Goal: Information Seeking & Learning: Learn about a topic

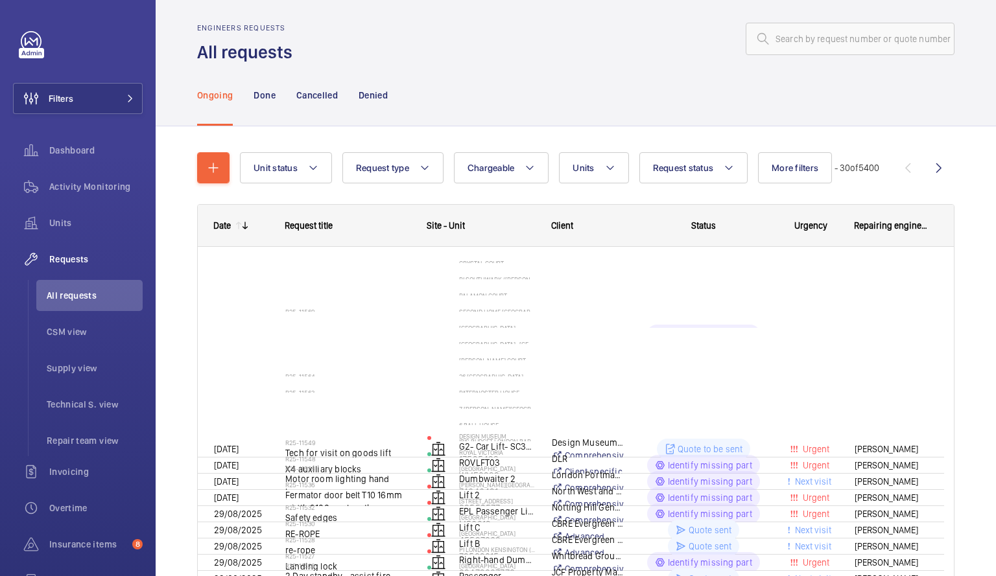
scroll to position [18, 0]
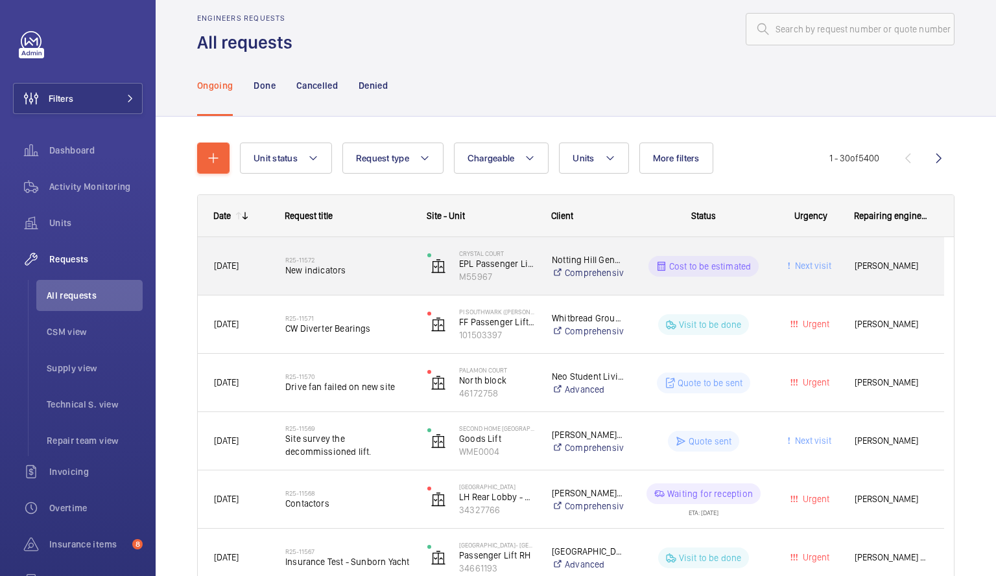
click at [368, 266] on span "New indicators" at bounding box center [347, 270] width 125 height 13
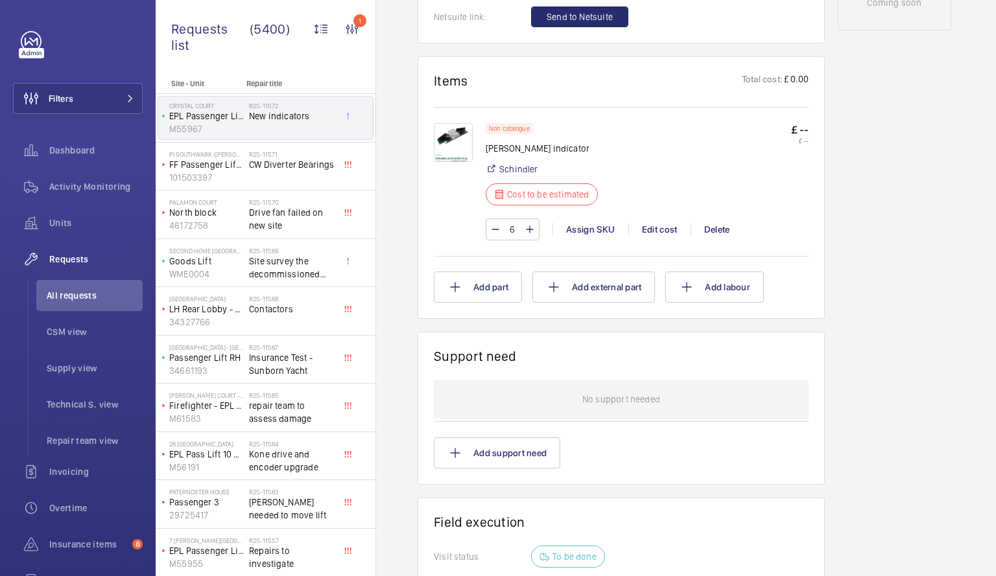
scroll to position [730, 0]
click at [453, 130] on img at bounding box center [453, 140] width 39 height 39
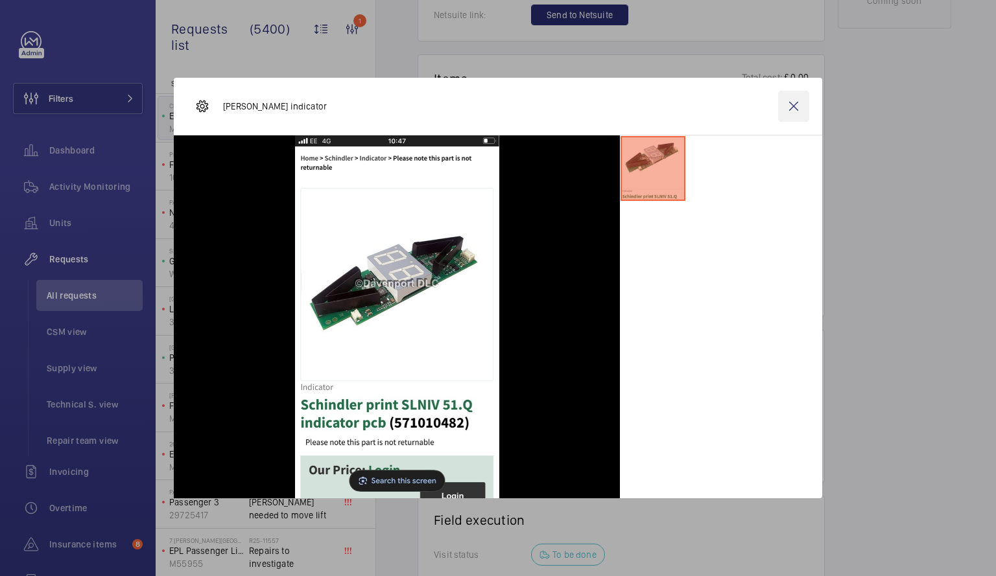
click at [792, 104] on wm-front-icon-button at bounding box center [793, 106] width 31 height 31
click at [236, 165] on p "FF Passenger Lift Right Hand Fire Fighting" at bounding box center [206, 164] width 75 height 13
click at [282, 211] on span "Drive fan failed on new site" at bounding box center [292, 219] width 86 height 26
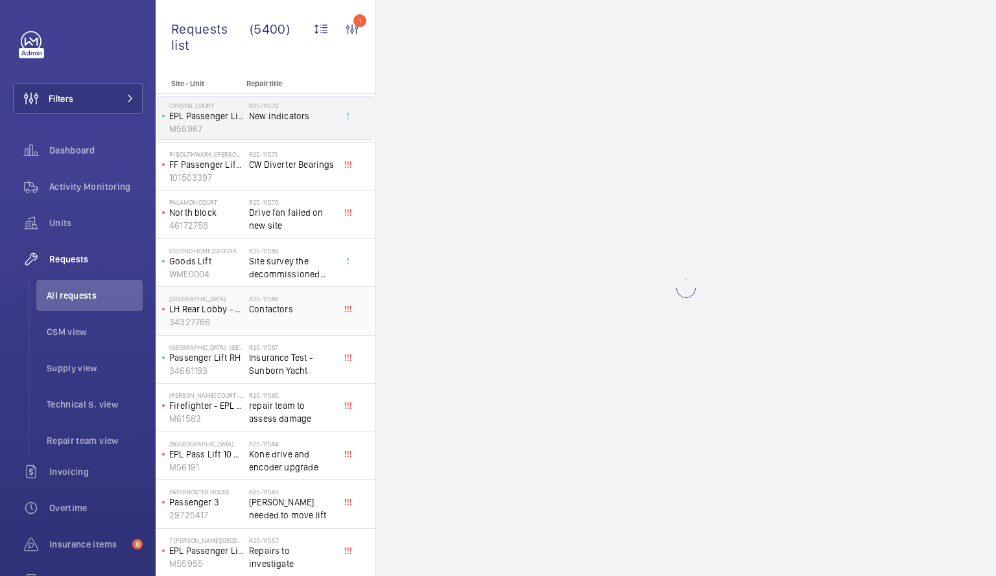
click at [291, 309] on span "Contactors" at bounding box center [292, 309] width 86 height 13
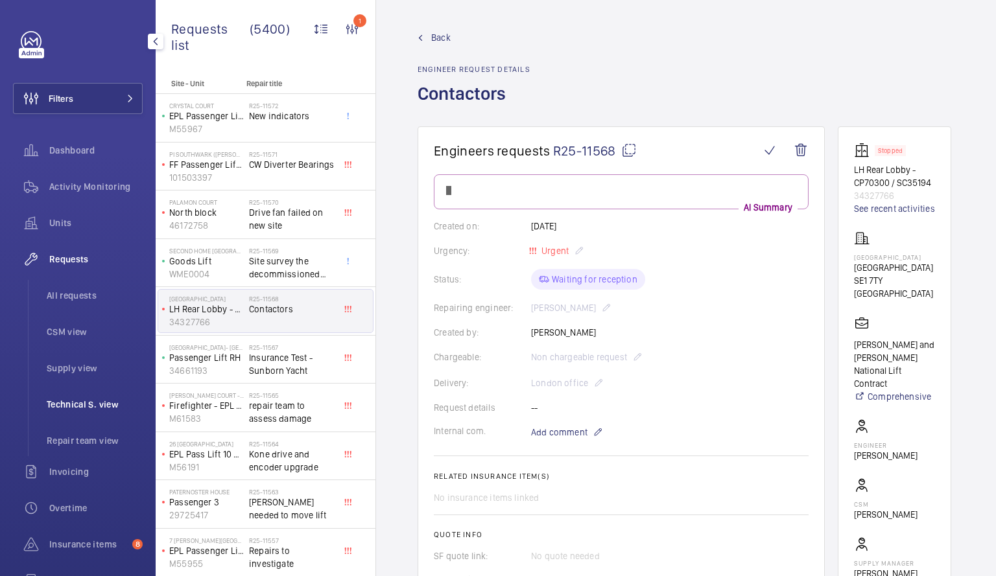
click at [71, 403] on span "Technical S. view" at bounding box center [95, 404] width 96 height 13
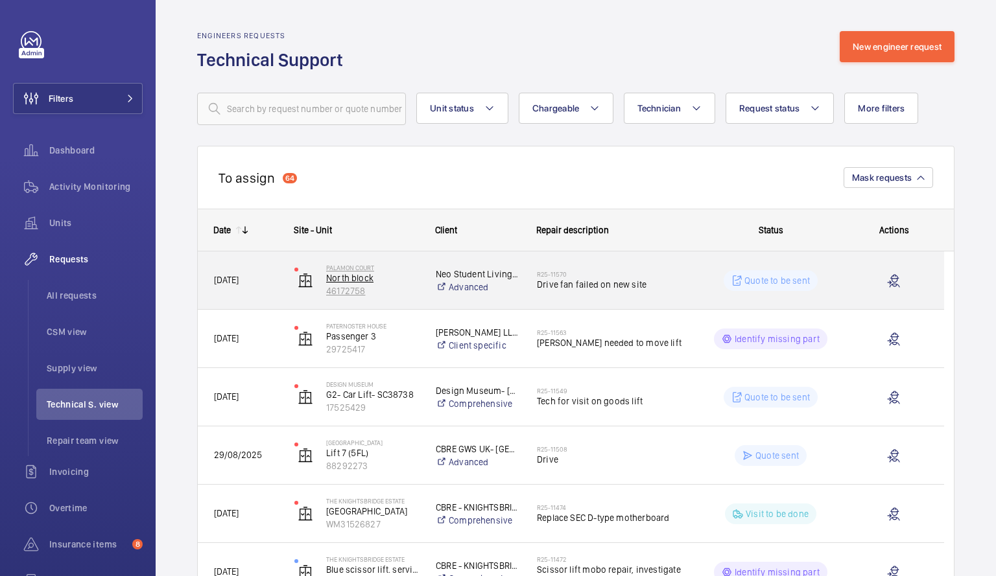
click at [402, 278] on p "North block" at bounding box center [372, 278] width 93 height 13
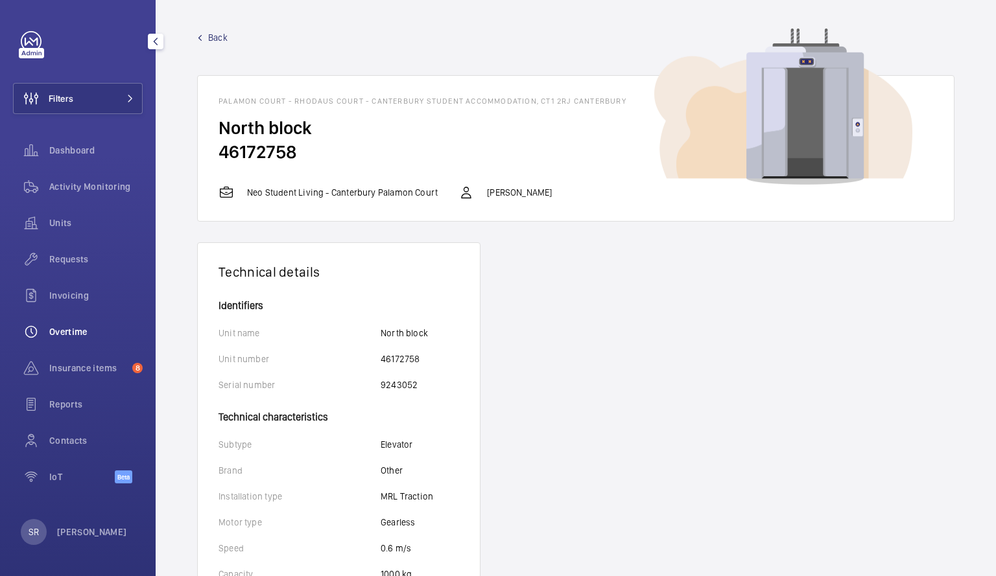
click at [83, 324] on div "Overtime" at bounding box center [78, 331] width 130 height 31
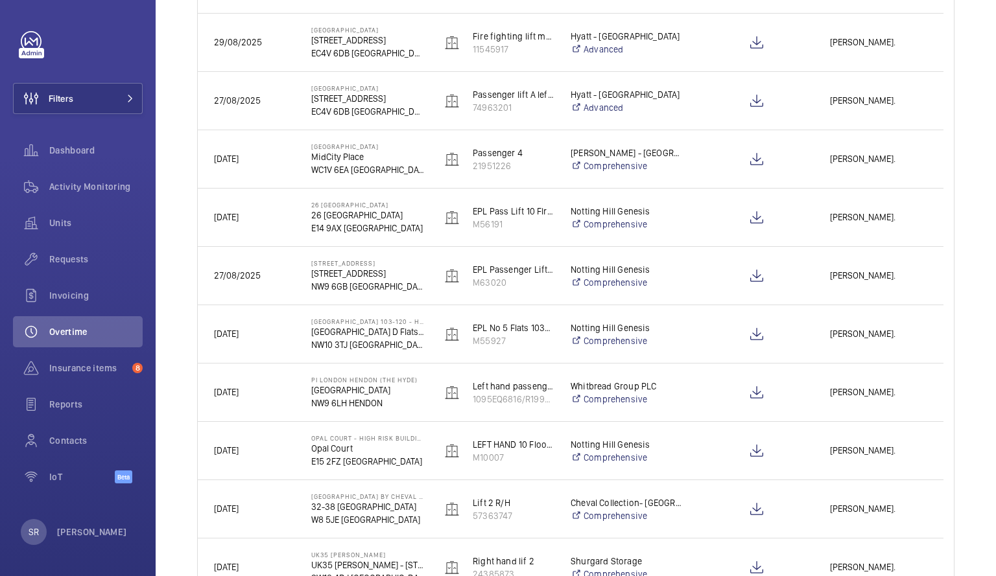
scroll to position [402, 0]
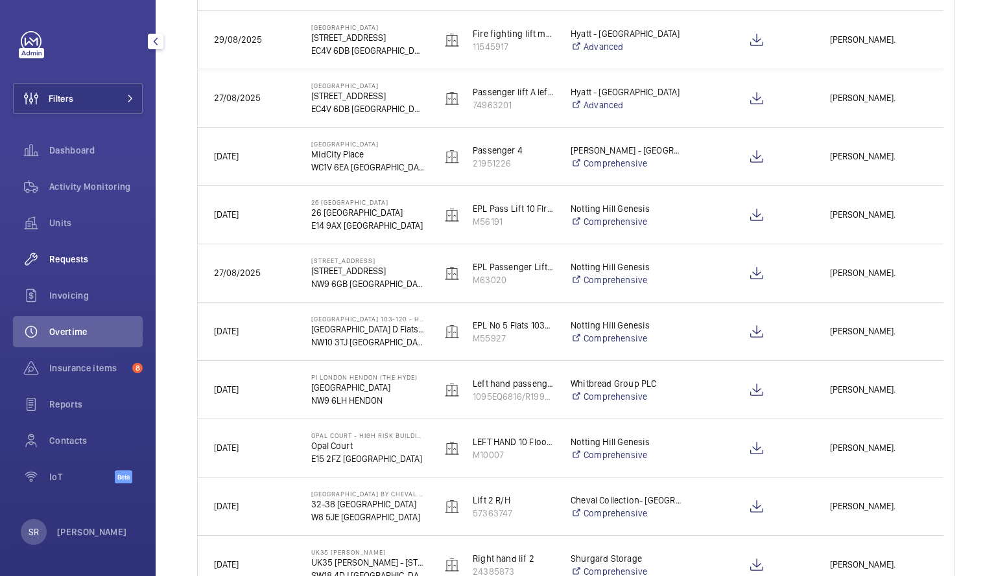
click at [89, 262] on span "Requests" at bounding box center [95, 259] width 93 height 13
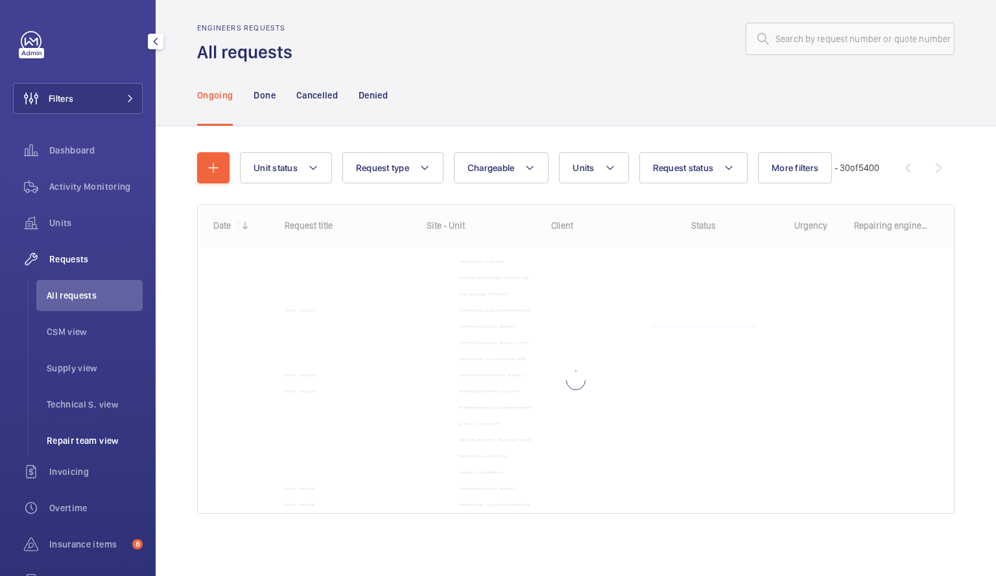
scroll to position [8, 0]
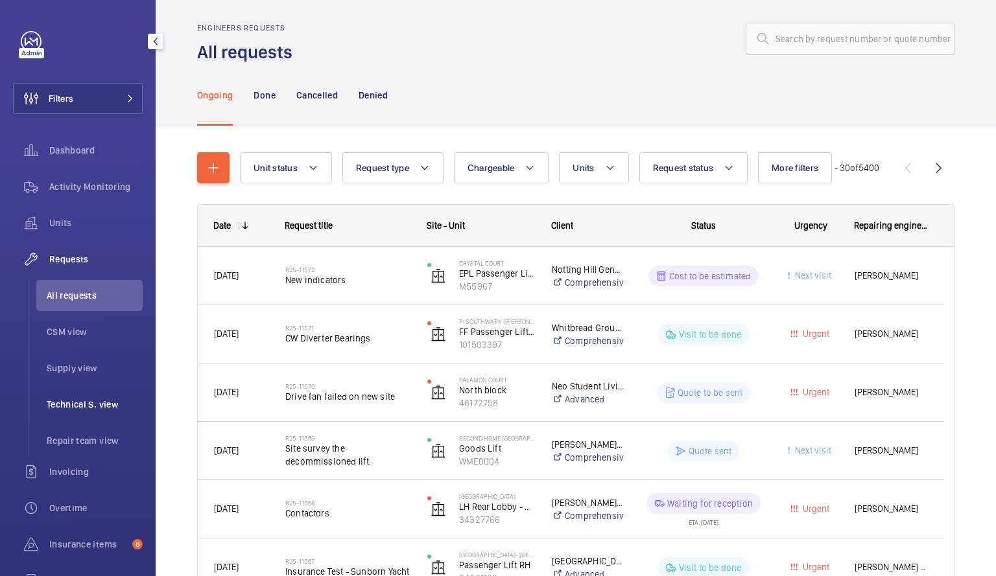
scroll to position [18, 0]
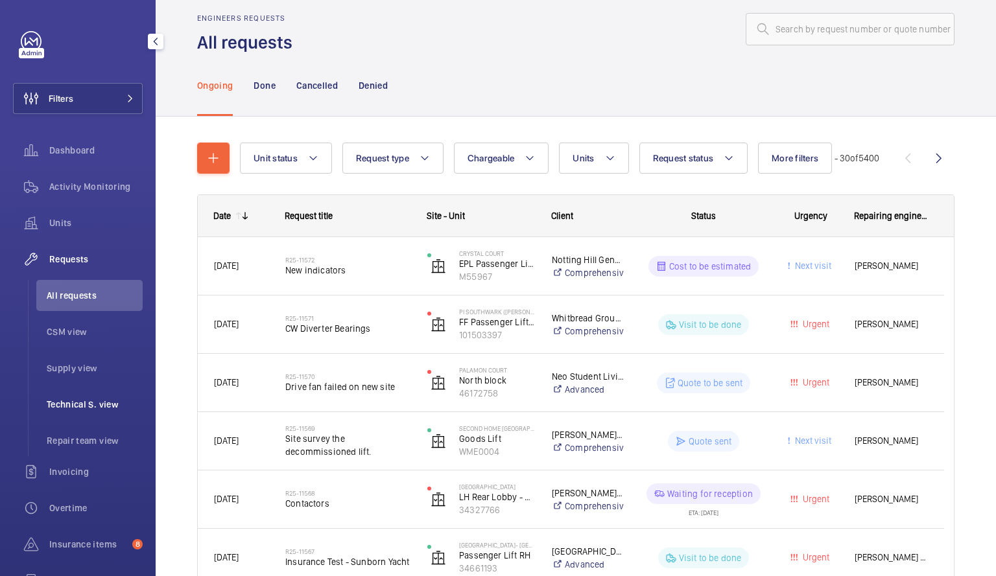
click at [103, 404] on span "Technical S. view" at bounding box center [95, 404] width 96 height 13
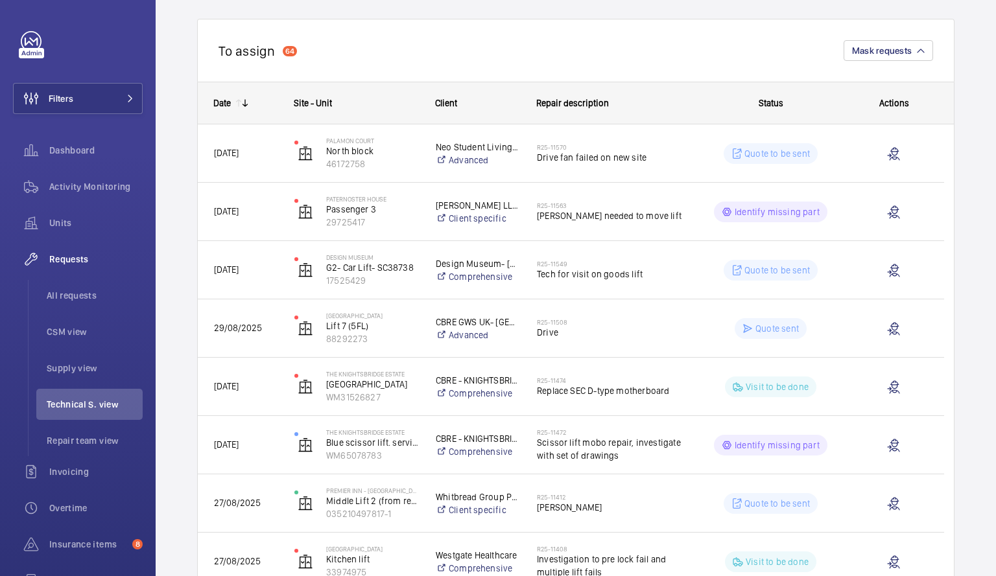
scroll to position [125, 0]
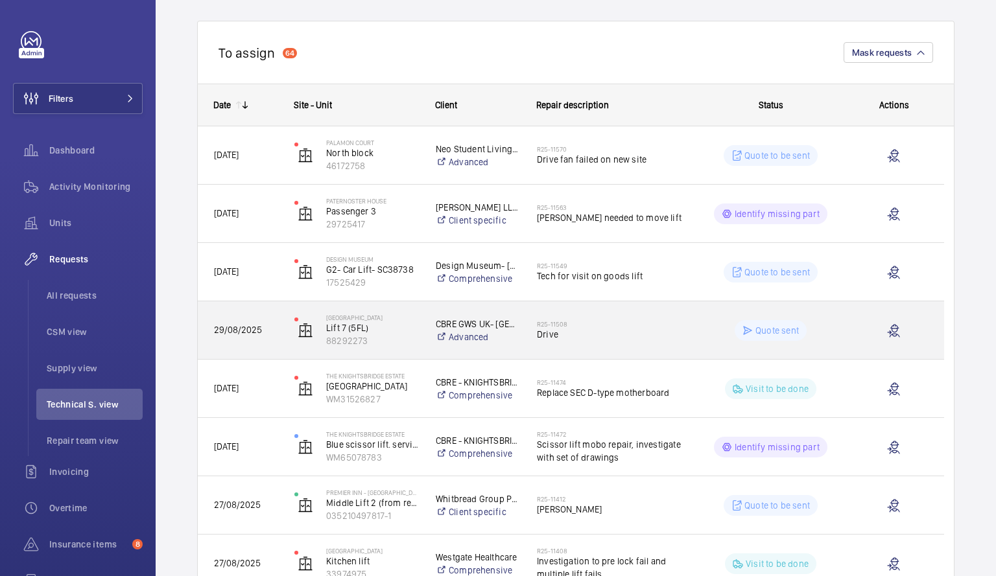
click at [656, 331] on span "Drive" at bounding box center [609, 334] width 145 height 13
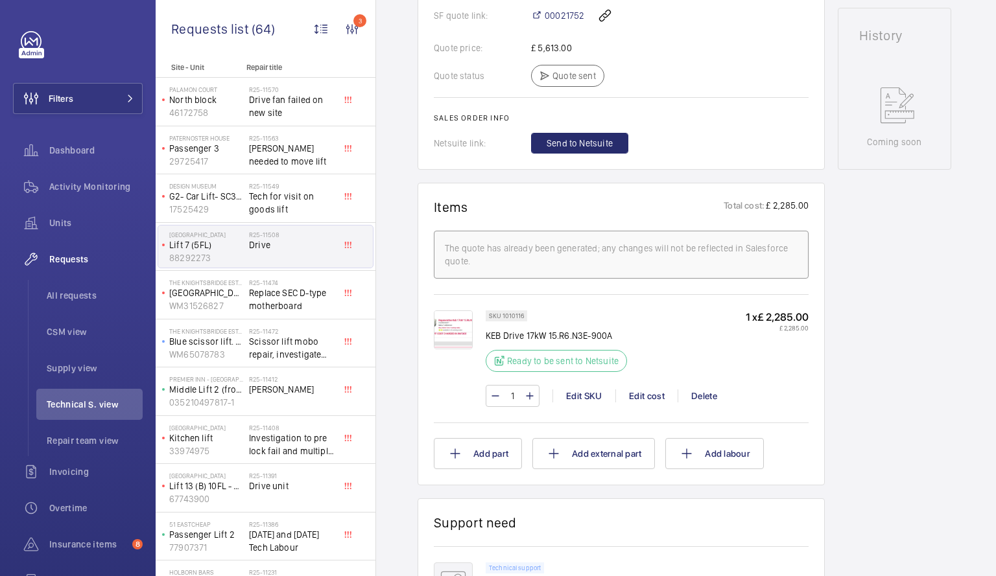
scroll to position [591, 0]
click at [289, 301] on span "Replace SEC D-type motherboard" at bounding box center [292, 300] width 86 height 26
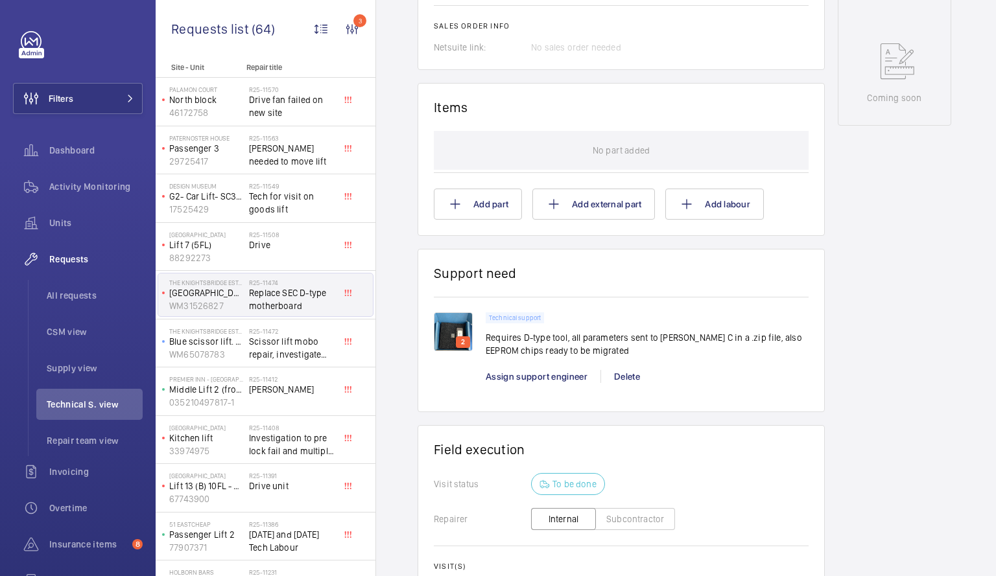
scroll to position [657, 0]
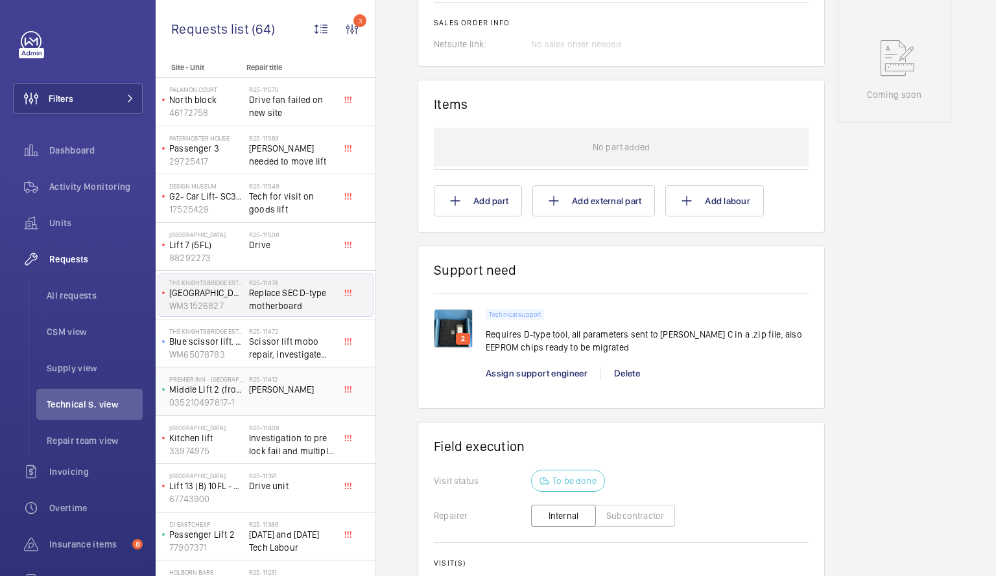
click at [282, 387] on span "[PERSON_NAME]" at bounding box center [292, 389] width 86 height 13
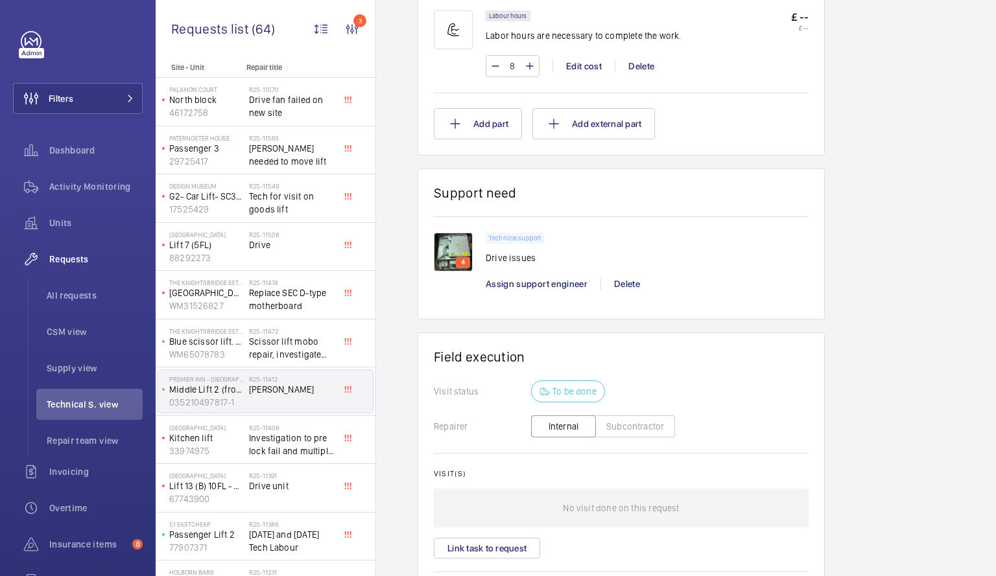
scroll to position [946, 0]
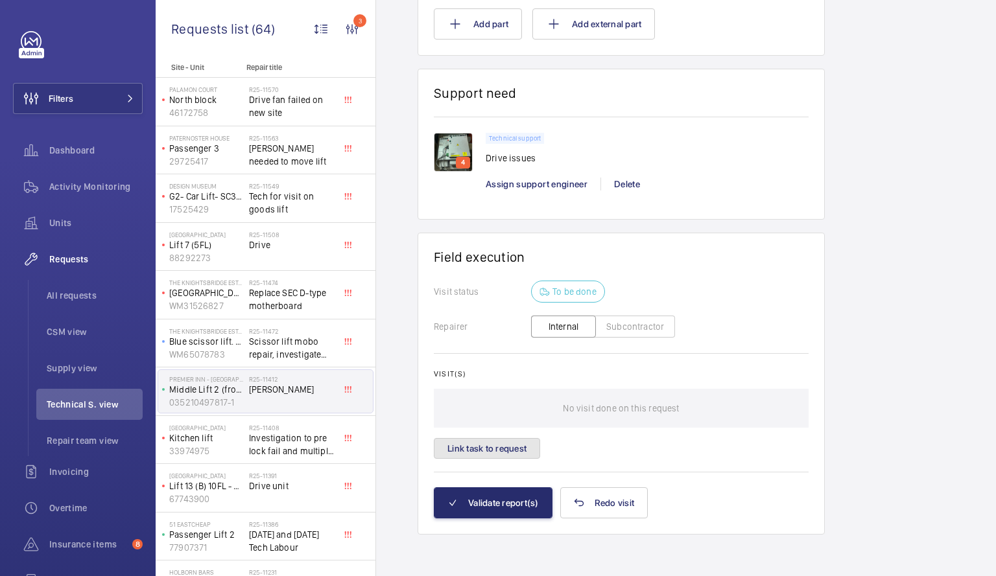
click at [514, 450] on button "Link task to request" at bounding box center [487, 448] width 106 height 21
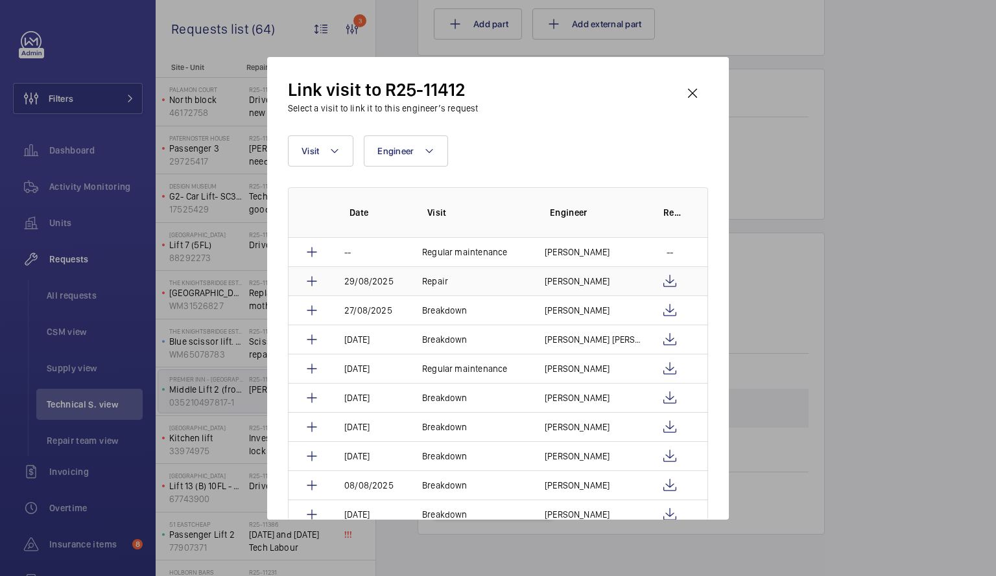
click at [509, 281] on td "Repair" at bounding box center [468, 280] width 123 height 29
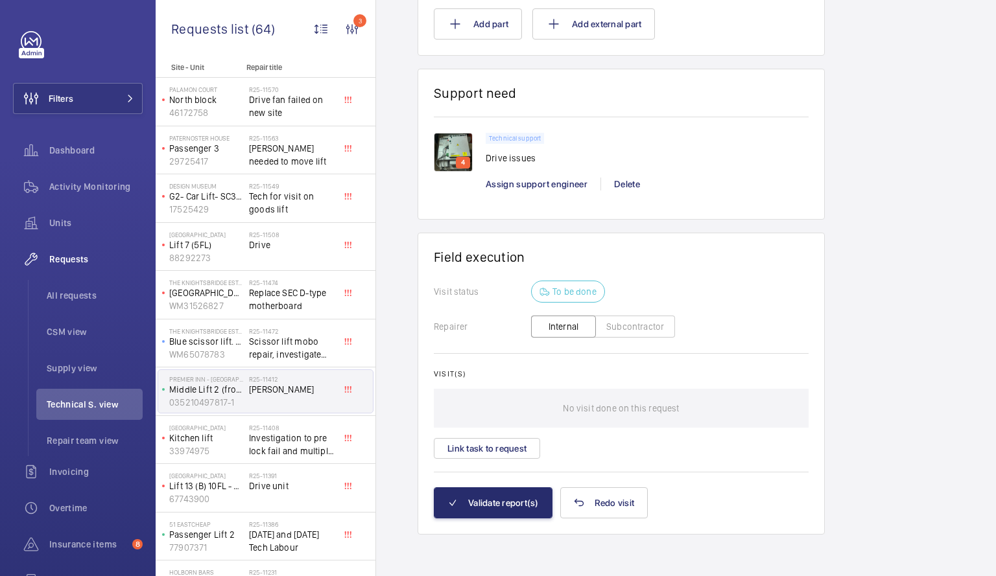
click at [512, 447] on wm-front-async-data-loader "Back Engineer request details Simon Raymond Engineers requests R25-11412 A repa…" at bounding box center [686, 288] width 620 height 576
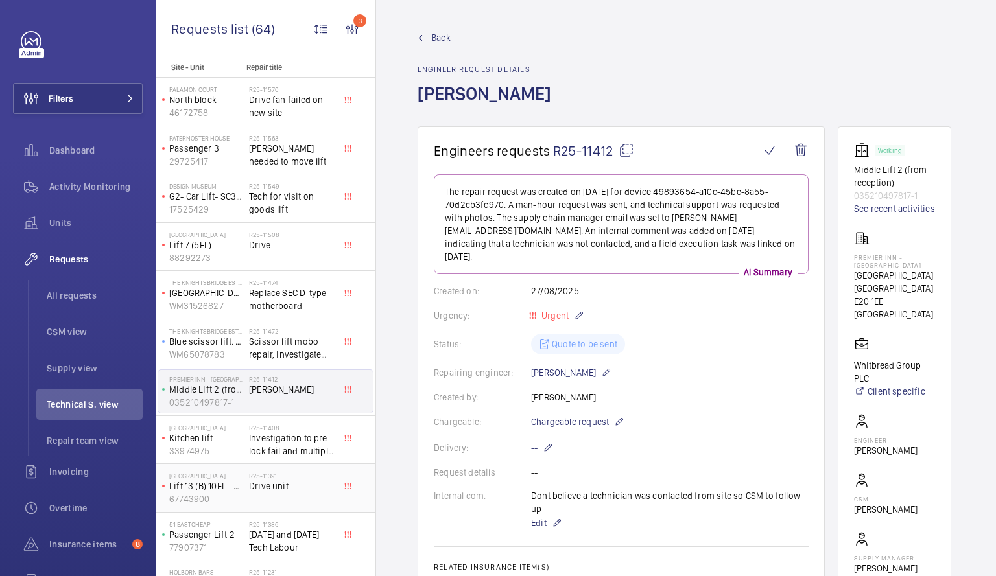
click at [279, 506] on div "R25-11391 Drive unit" at bounding box center [292, 491] width 86 height 38
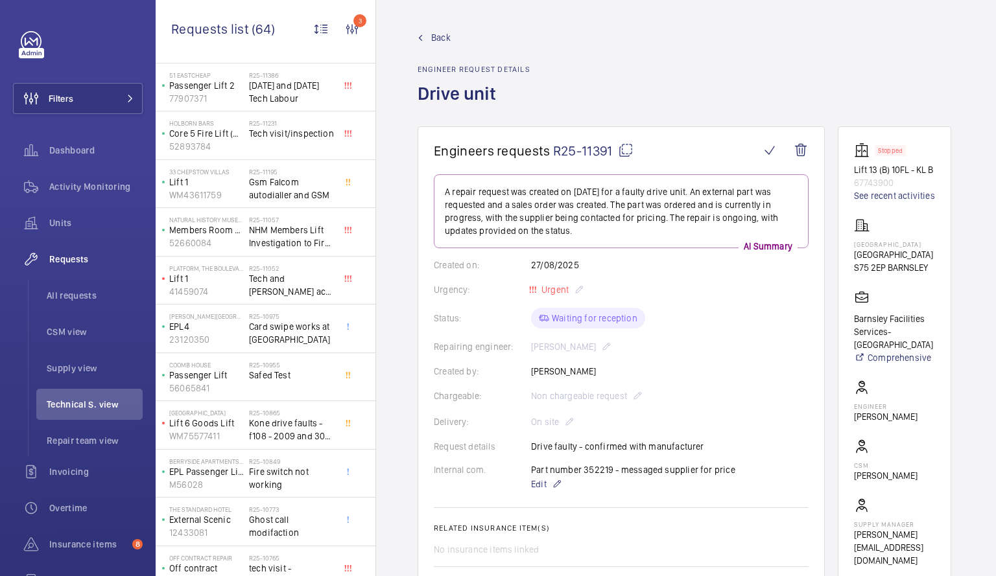
scroll to position [467, 0]
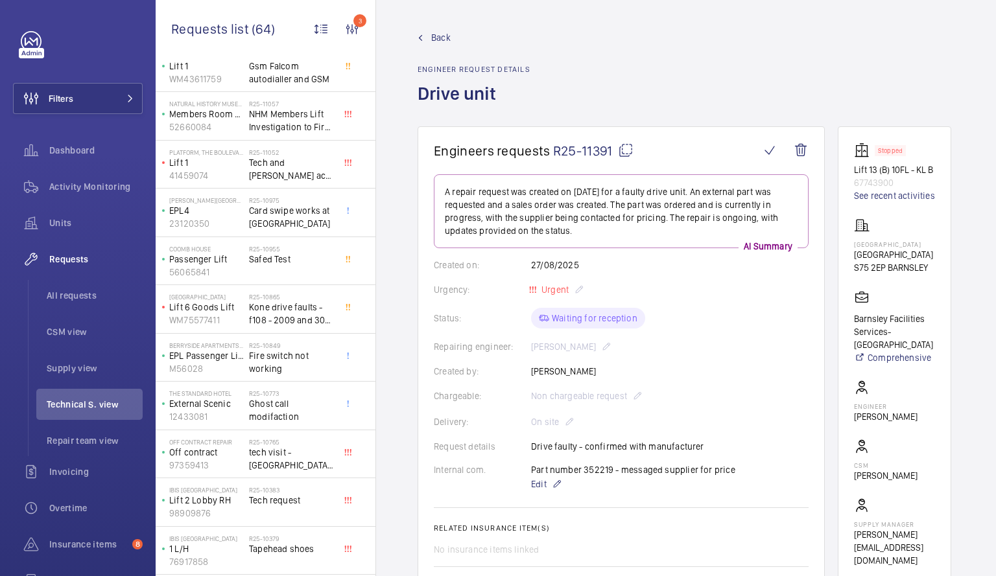
scroll to position [699, 0]
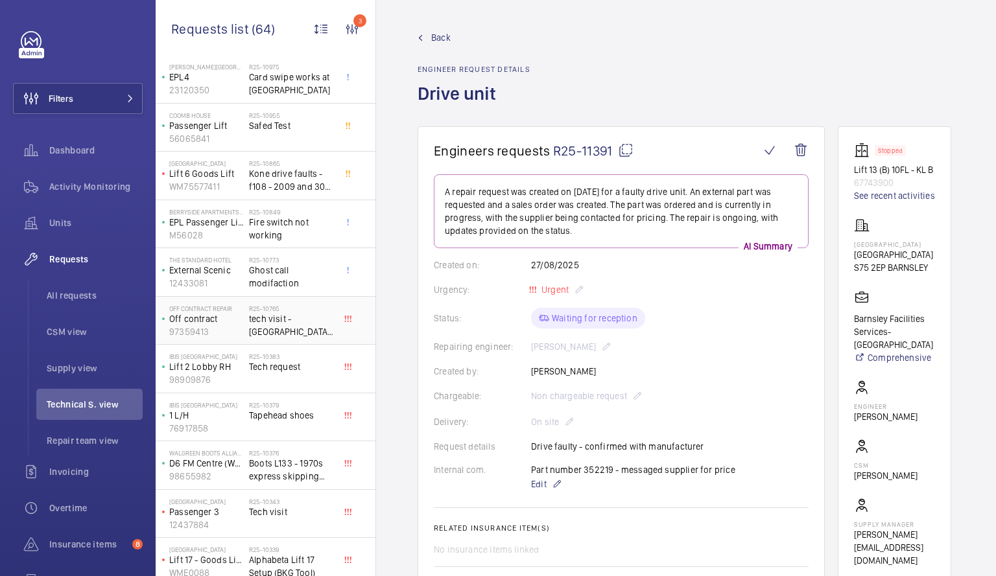
click at [235, 329] on p "97359413" at bounding box center [206, 331] width 75 height 13
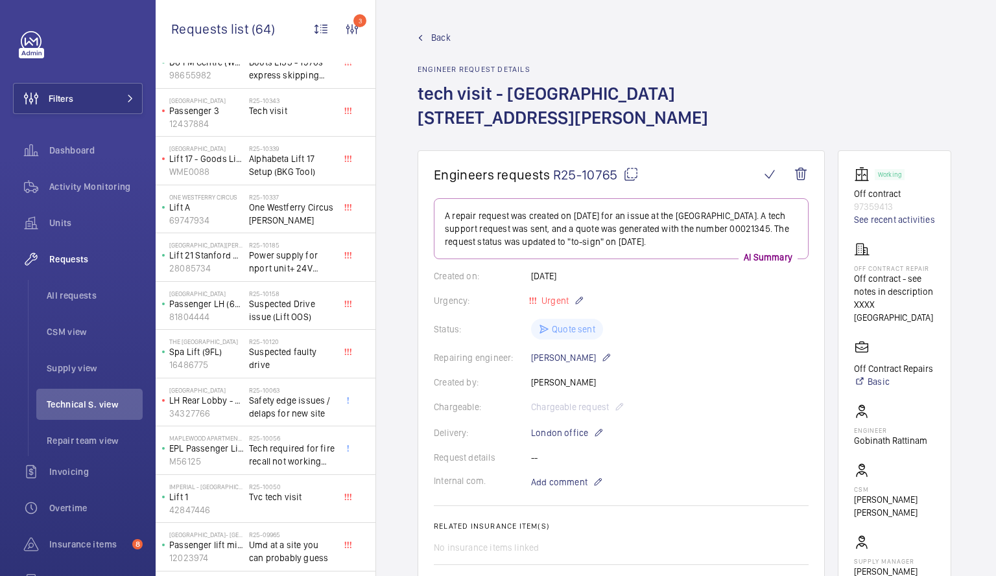
scroll to position [1098, 0]
click at [280, 352] on span "Suspected faulty drive" at bounding box center [292, 361] width 86 height 26
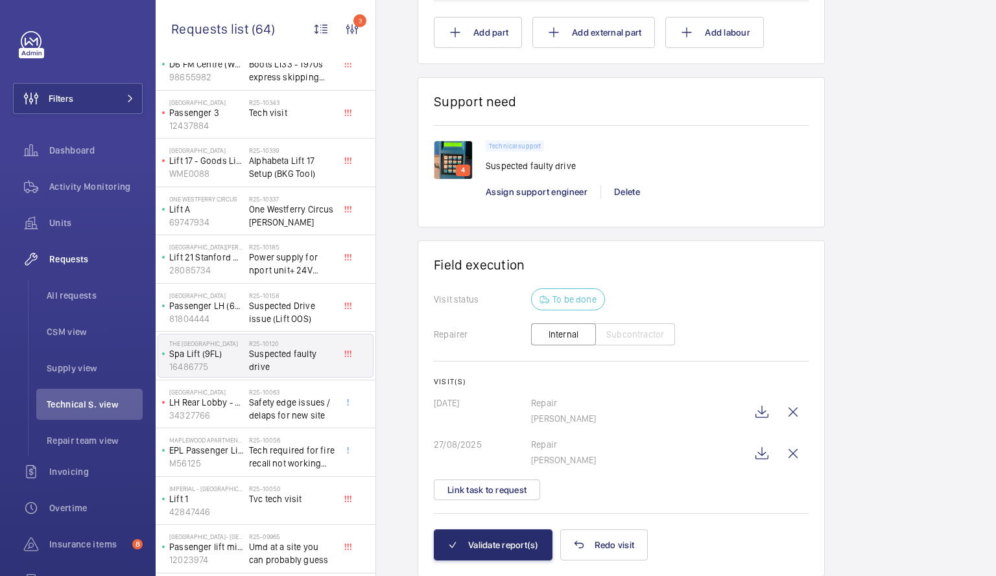
scroll to position [827, 0]
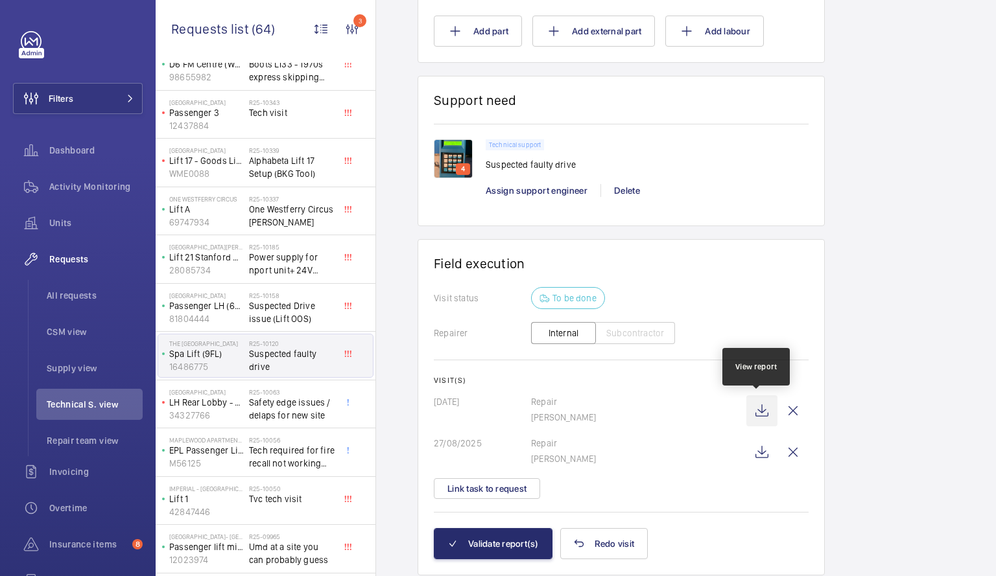
click at [753, 408] on wm-front-icon-button at bounding box center [761, 411] width 31 height 31
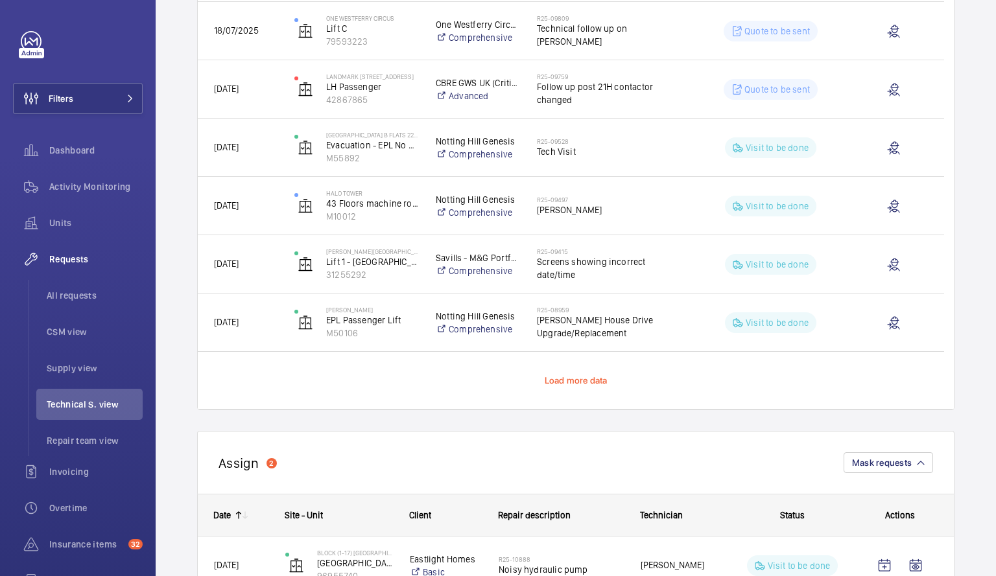
click at [585, 384] on span "Load more data" at bounding box center [576, 380] width 63 height 10
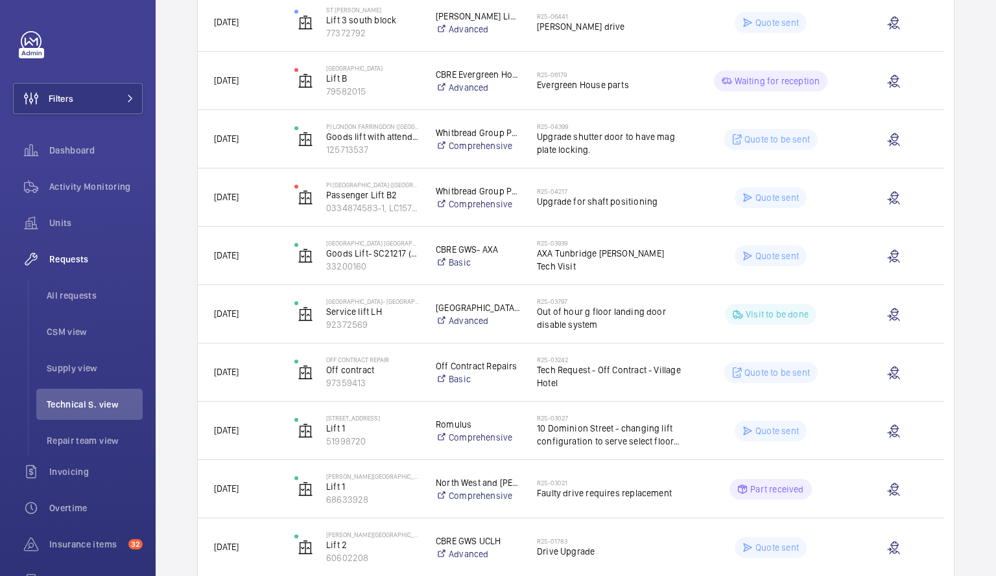
scroll to position [3695, 0]
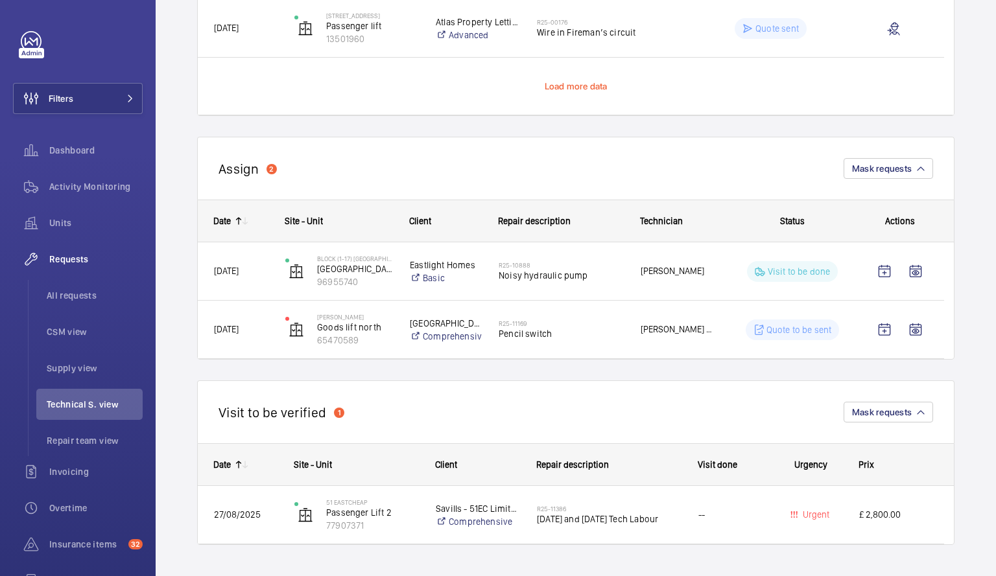
click at [578, 85] on span "Load more data" at bounding box center [576, 86] width 63 height 10
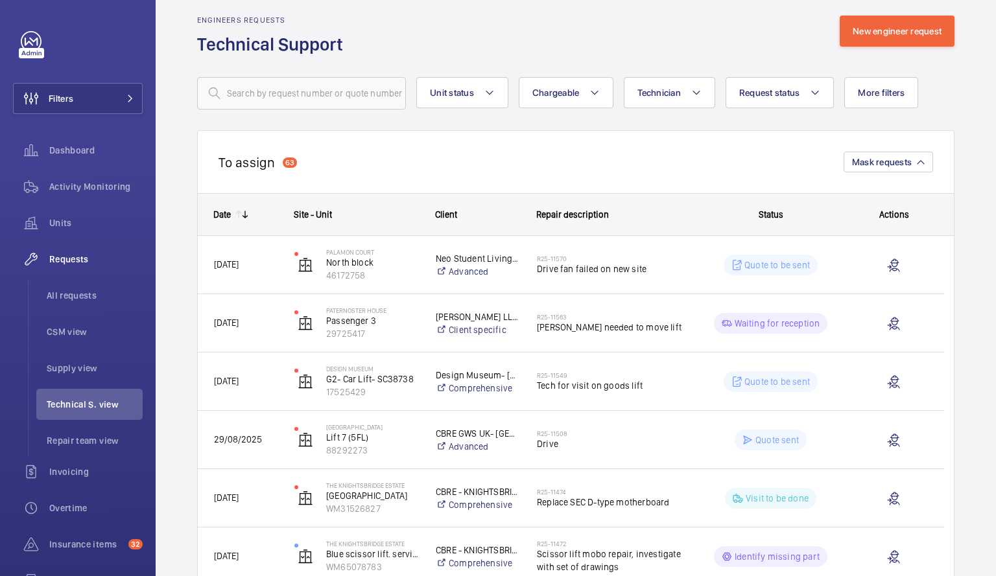
scroll to position [0, 0]
